Goal: Task Accomplishment & Management: Manage account settings

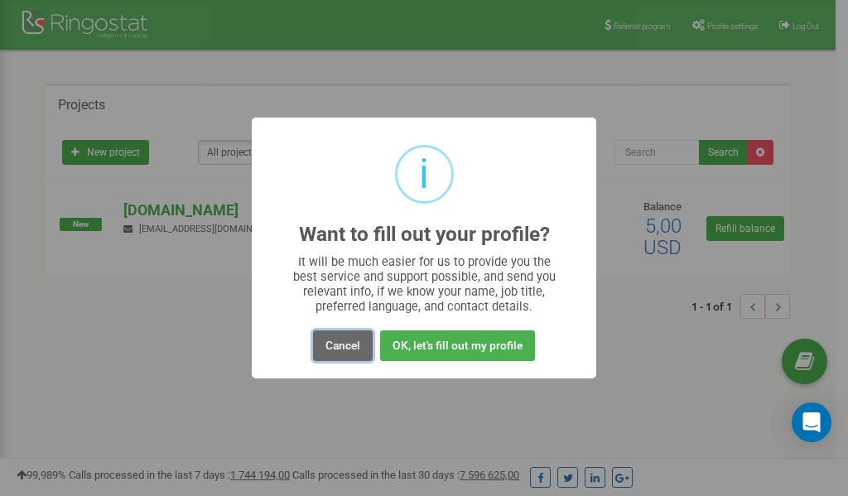
click at [342, 348] on button "Cancel" at bounding box center [343, 345] width 60 height 31
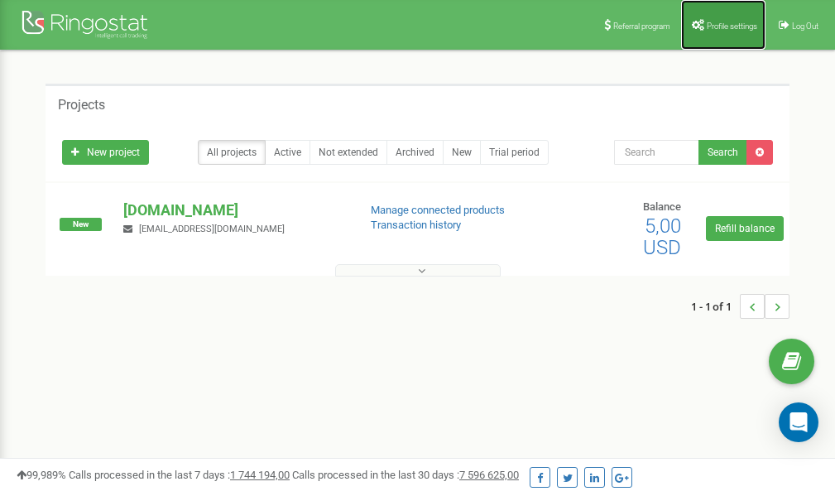
click at [716, 28] on span "Profile settings" at bounding box center [732, 26] width 50 height 9
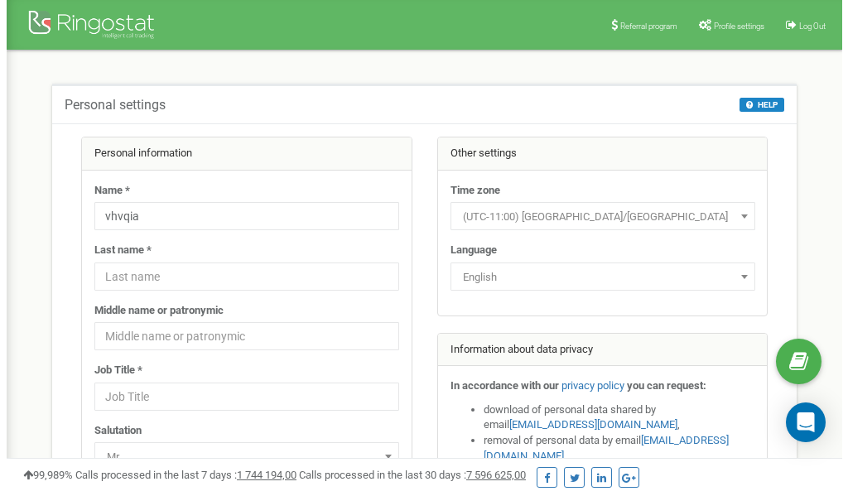
scroll to position [83, 0]
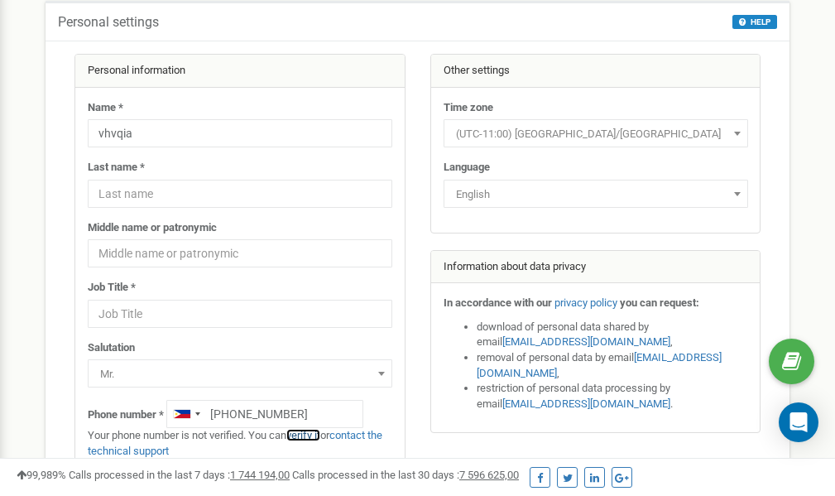
click at [314, 435] on link "verify it" at bounding box center [303, 435] width 34 height 12
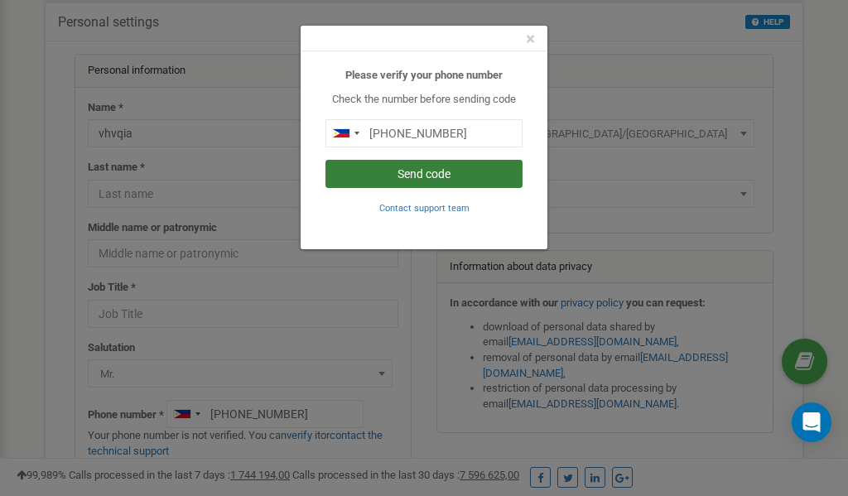
click at [437, 172] on button "Send code" at bounding box center [423, 174] width 197 height 28
